Goal: Check status: Check status

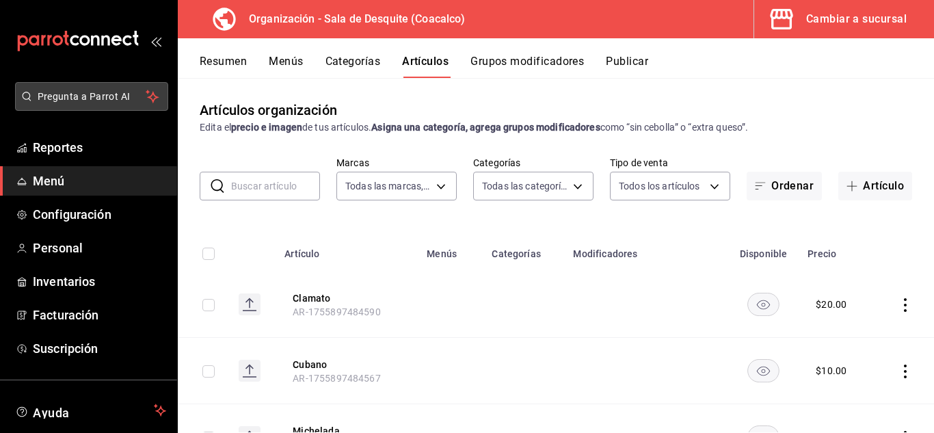
click at [103, 90] on span "Pregunta a Parrot AI" at bounding box center [92, 97] width 109 height 14
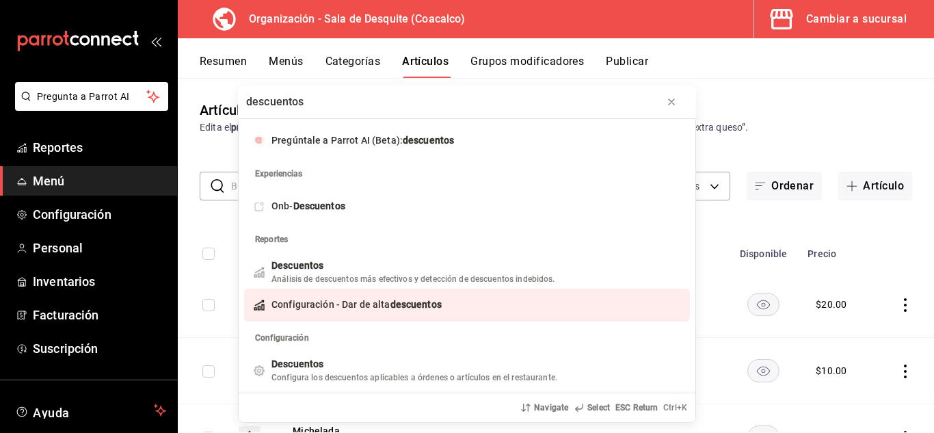
type input "descuentos"
click at [343, 301] on span "Configuración - Dar de alta descuentos" at bounding box center [357, 304] width 170 height 11
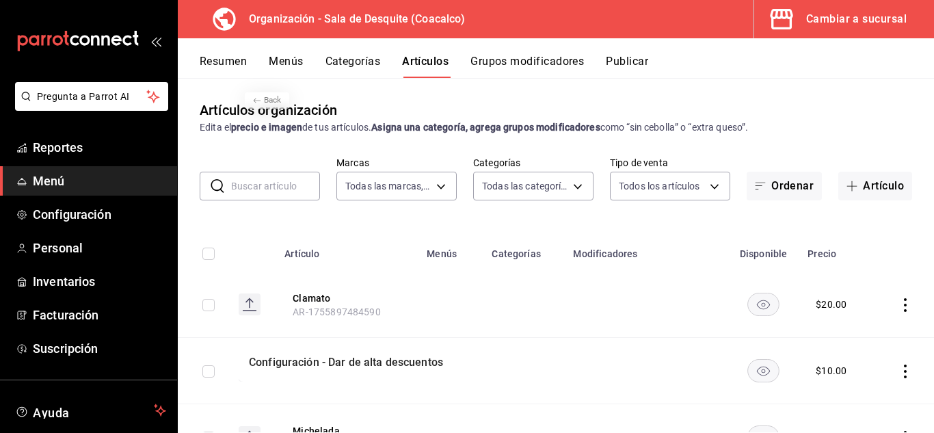
click at [116, 90] on div "Back Configuración - Dar de alta descuentos" at bounding box center [467, 216] width 934 height 433
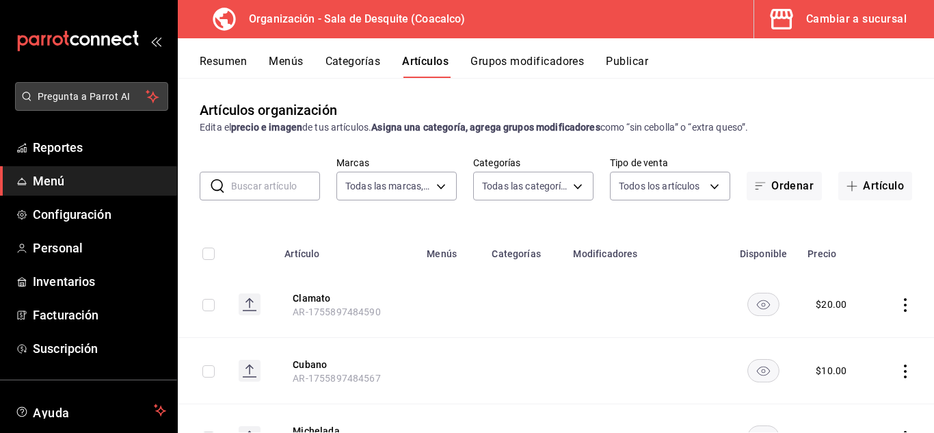
click at [81, 106] on button "Pregunta a Parrot AI" at bounding box center [91, 96] width 153 height 29
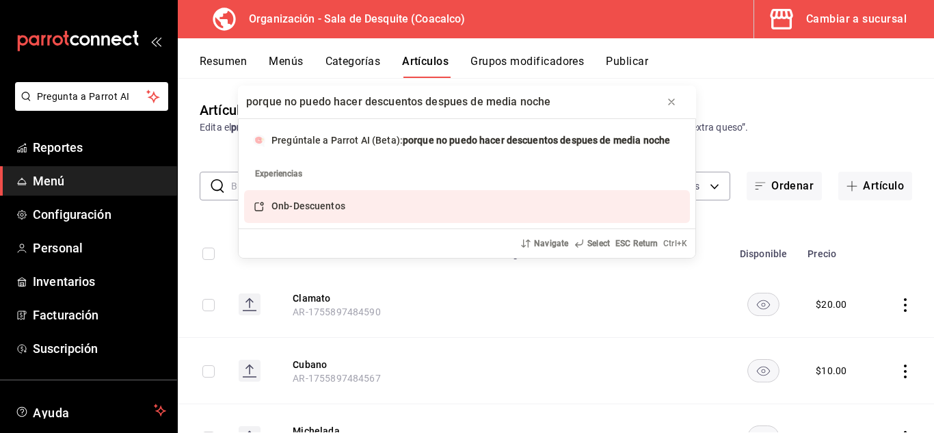
type input "porque no puedo hacer descuentos despues de media noche"
click at [313, 209] on span "Onb-Descuentos" at bounding box center [309, 205] width 74 height 11
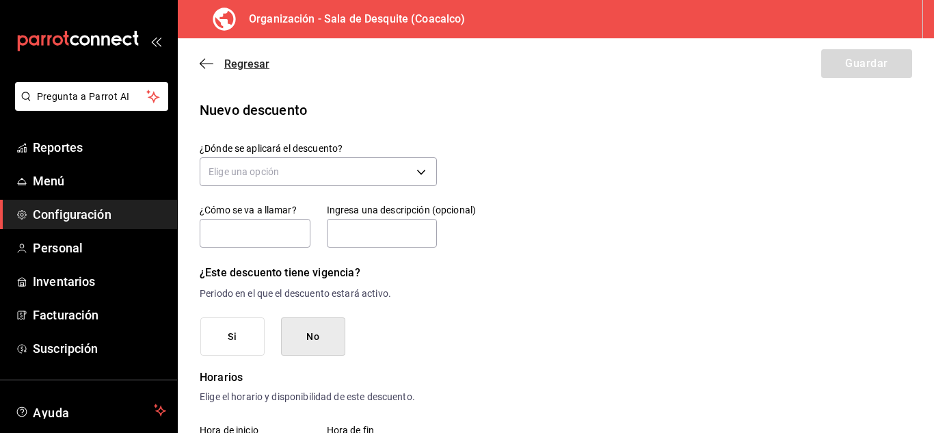
click at [204, 60] on icon "button" at bounding box center [202, 64] width 5 height 10
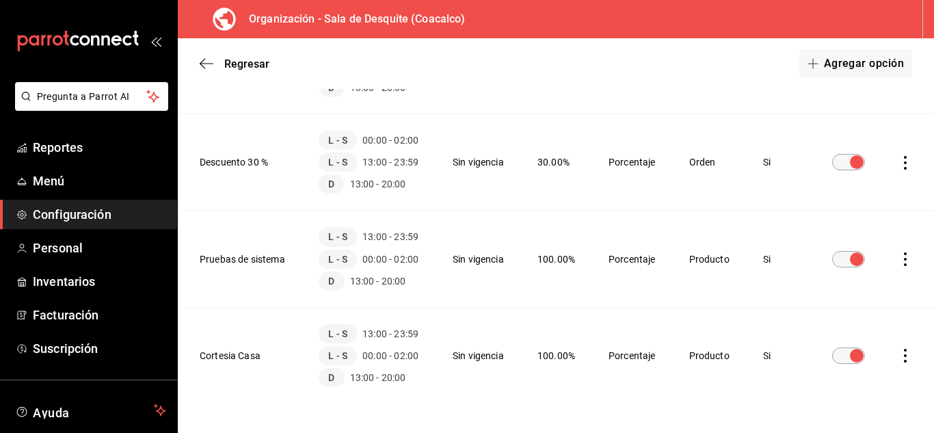
scroll to position [473, 0]
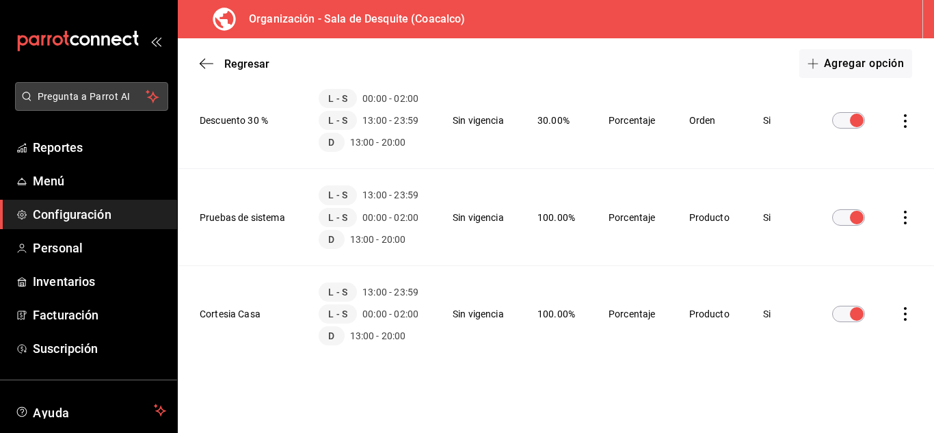
click at [52, 103] on span "Pregunta a Parrot AI" at bounding box center [92, 97] width 109 height 14
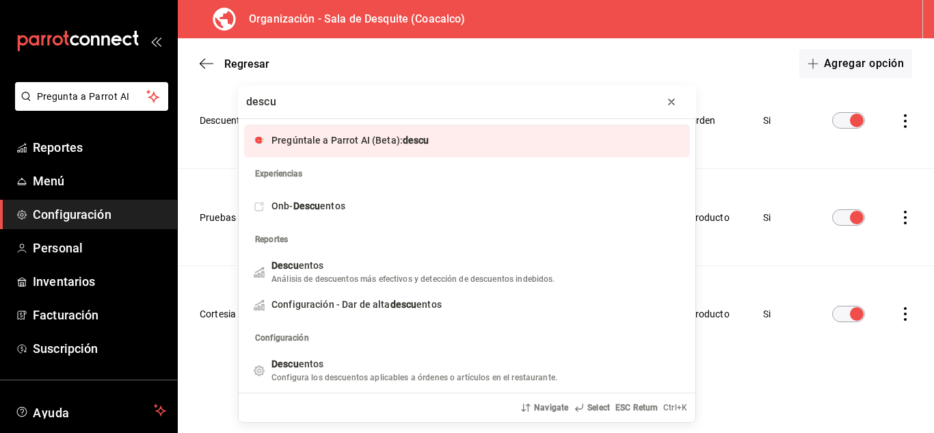
type input "descu"
click at [671, 101] on icon "progress bar" at bounding box center [671, 101] width 11 height 11
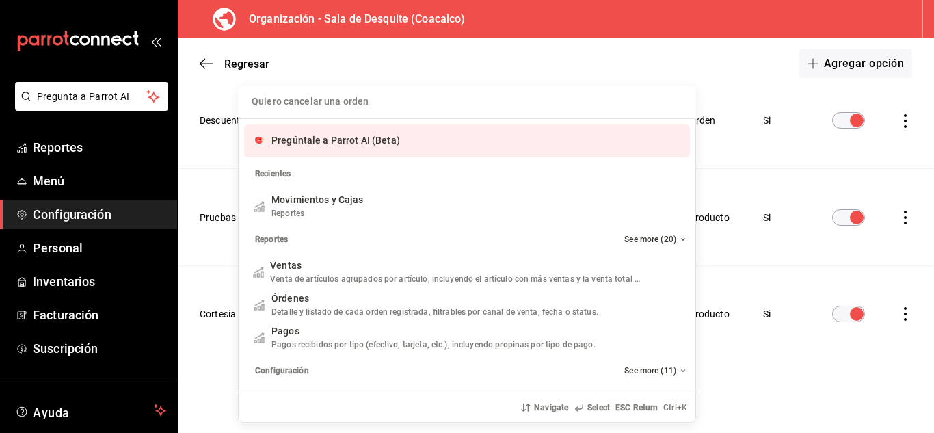
click at [317, 98] on input "Quiero cancelar una orden" at bounding box center [467, 101] width 442 height 33
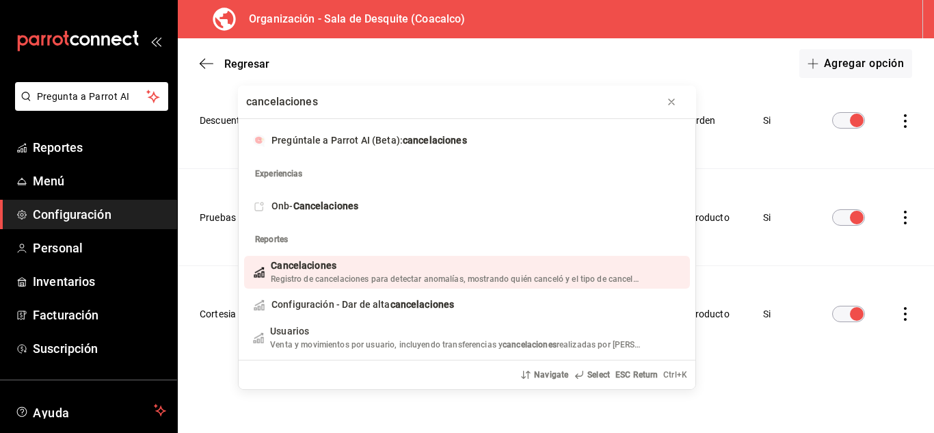
type input "cancelaciones"
click at [304, 265] on span "Cancelaciones" at bounding box center [304, 265] width 66 height 11
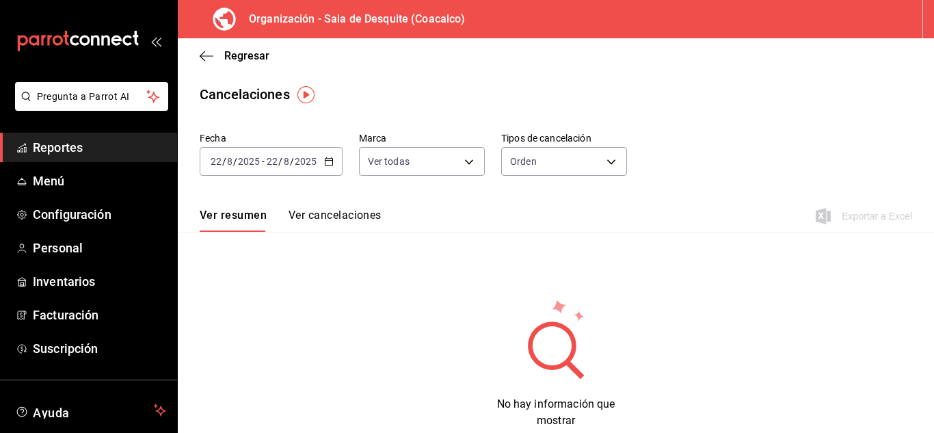
click at [352, 218] on button "Ver cancelaciones" at bounding box center [335, 220] width 93 height 23
click at [250, 162] on input "2025" at bounding box center [248, 161] width 23 height 11
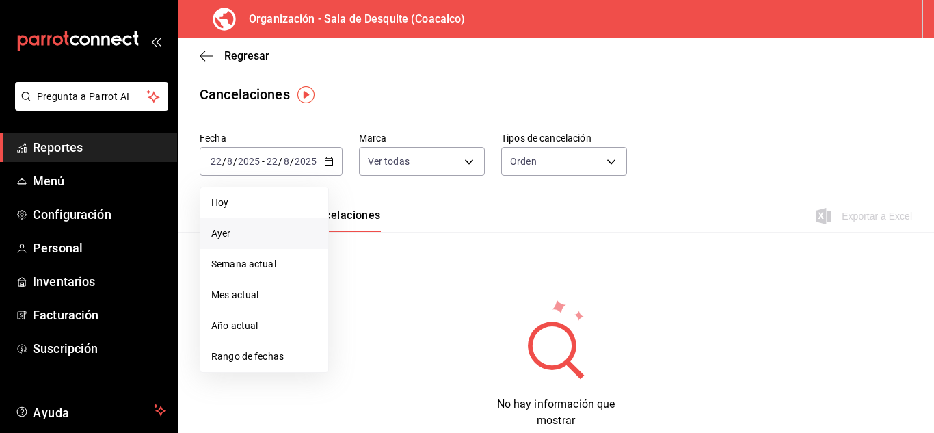
click at [226, 234] on span "Ayer" at bounding box center [264, 233] width 106 height 14
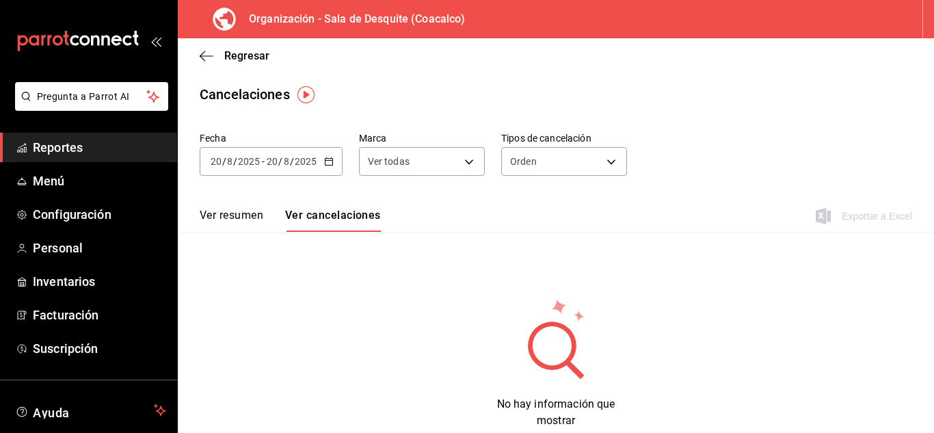
click at [230, 205] on div "Ver resumen Ver cancelaciones Exportar a Excel" at bounding box center [556, 212] width 756 height 40
click at [235, 218] on button "Ver resumen" at bounding box center [232, 220] width 64 height 23
